Goal: Entertainment & Leisure: Consume media (video, audio)

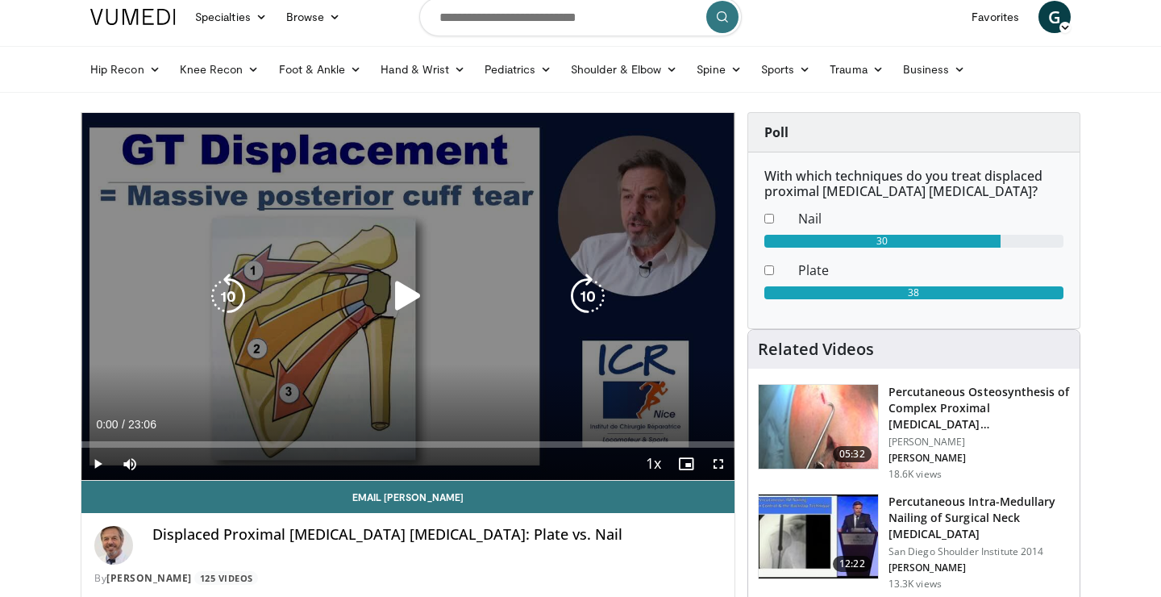
click at [402, 287] on icon "Video Player" at bounding box center [407, 295] width 45 height 45
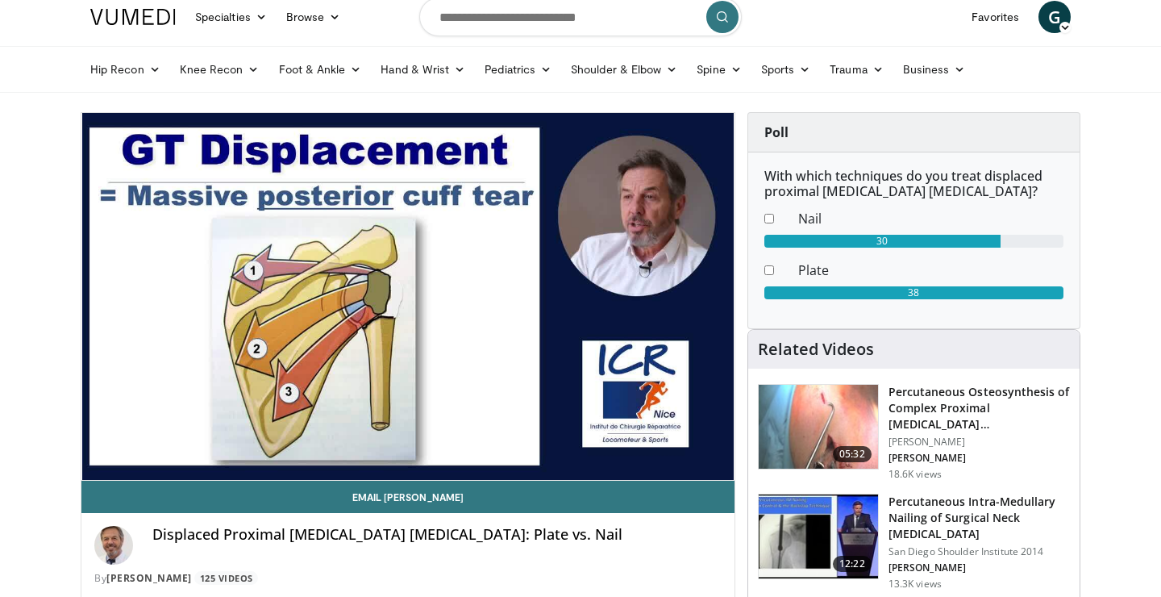
click at [226, 447] on div "10 seconds Tap to unmute" at bounding box center [407, 296] width 653 height 367
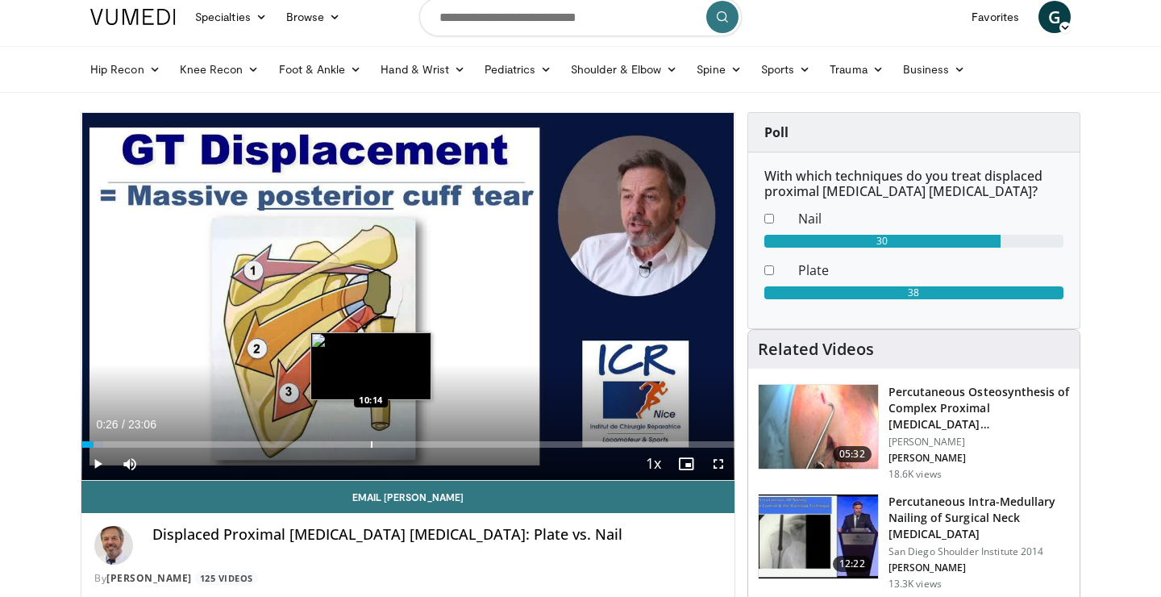
click at [371, 444] on div "Progress Bar" at bounding box center [372, 444] width 2 height 6
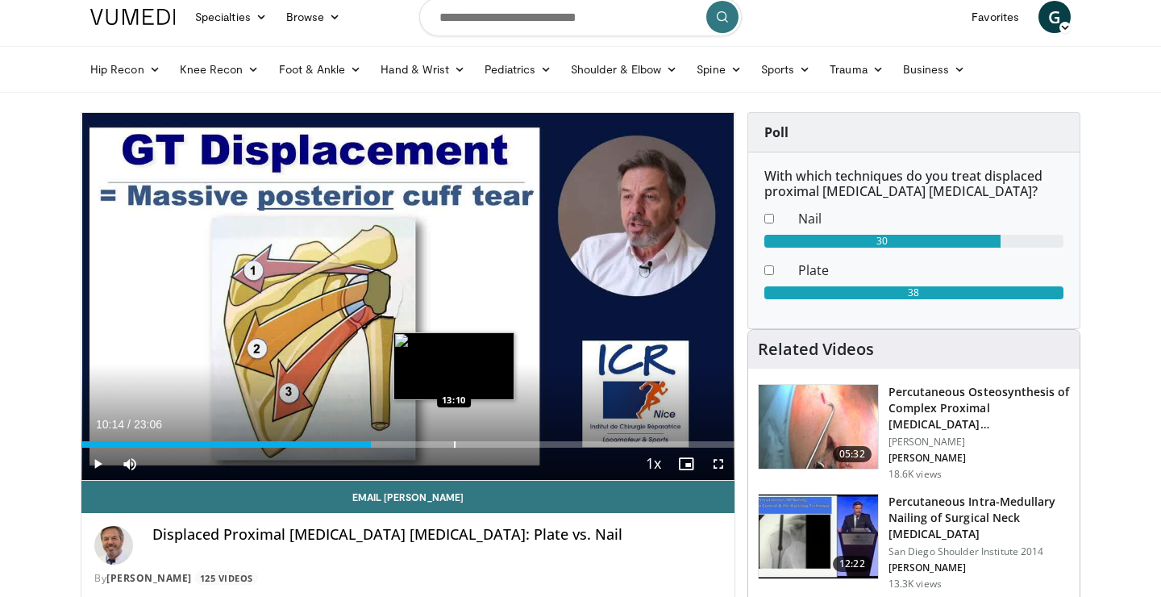
click at [454, 447] on div "Progress Bar" at bounding box center [455, 444] width 2 height 6
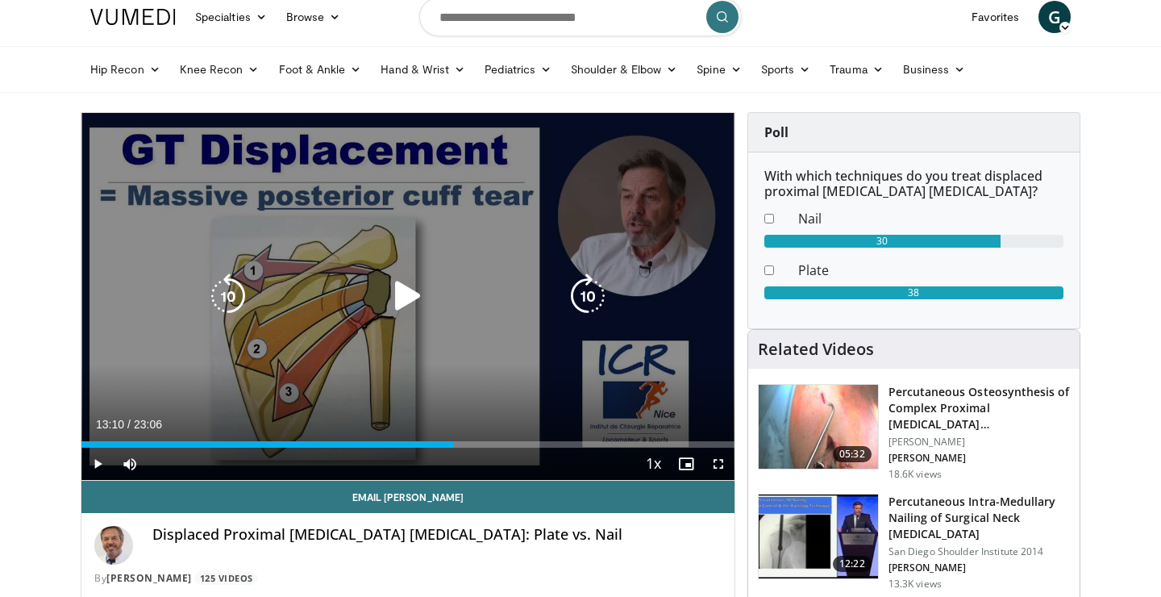
click at [400, 314] on icon "Video Player" at bounding box center [407, 295] width 45 height 45
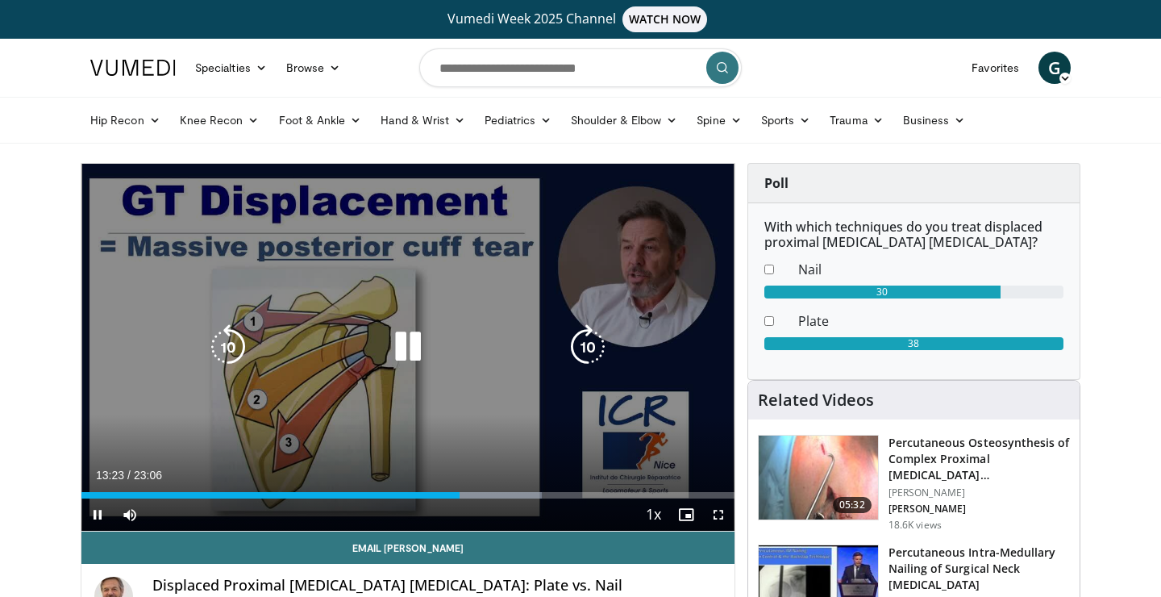
click at [406, 344] on icon "Video Player" at bounding box center [407, 346] width 45 height 45
